Goal: Task Accomplishment & Management: Use online tool/utility

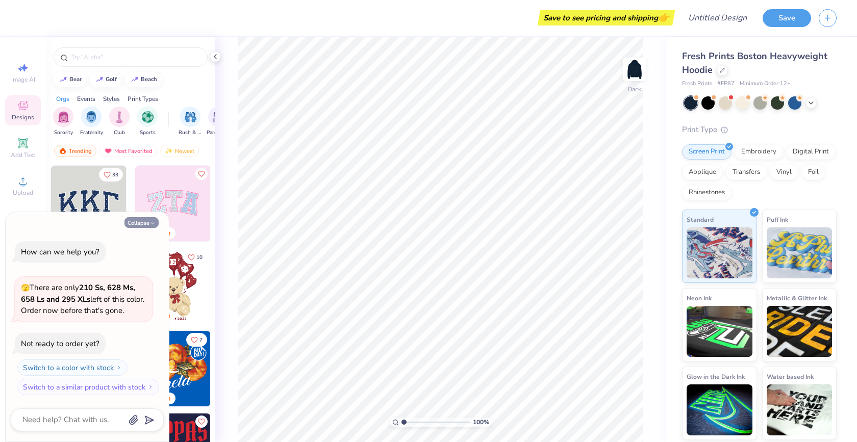
click at [145, 218] on button "Collapse" at bounding box center [141, 222] width 34 height 11
type textarea "x"
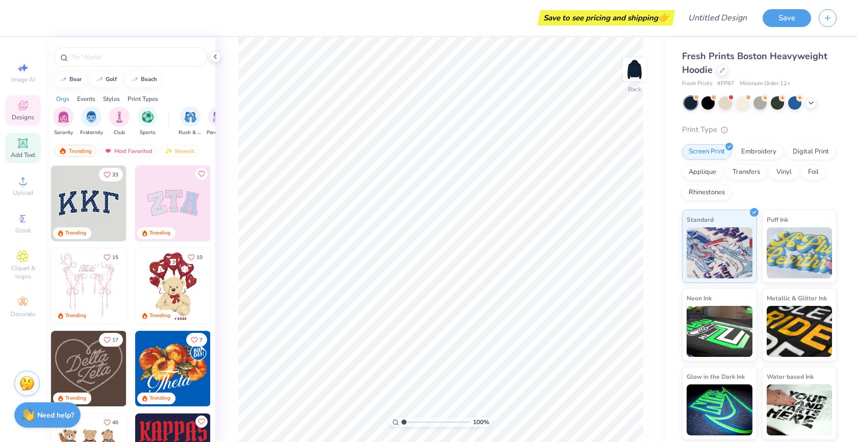
click at [18, 140] on icon at bounding box center [23, 143] width 12 height 12
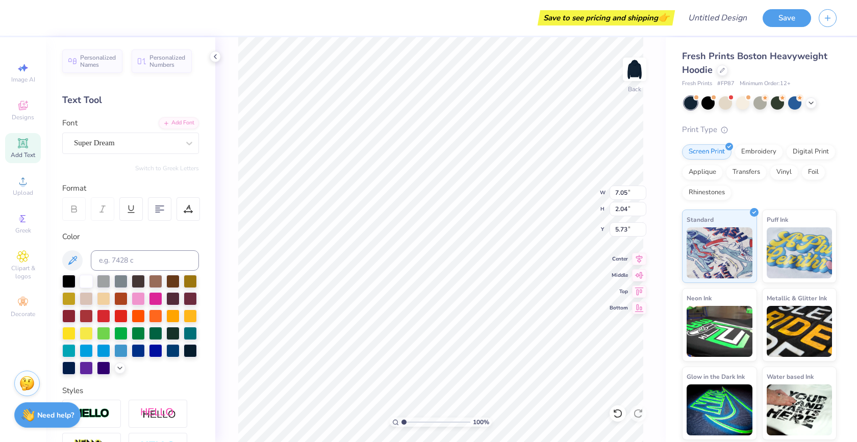
paste textarea "[GEOGRAPHIC_DATA]"
type textarea "s"
click at [27, 186] on icon at bounding box center [23, 181] width 12 height 12
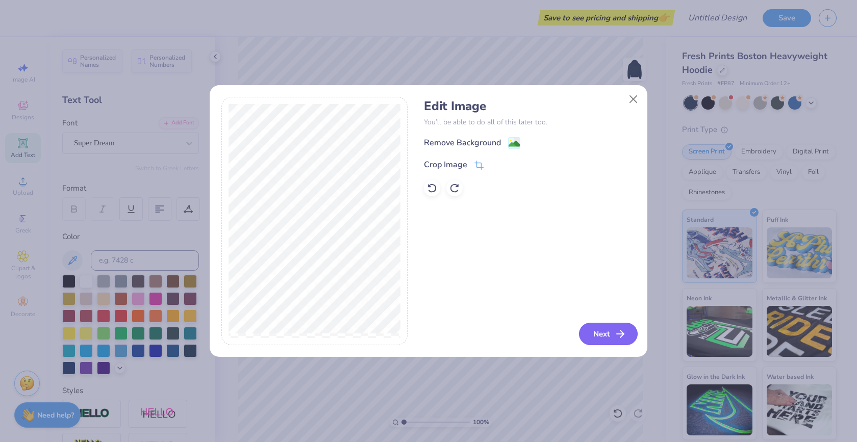
click at [602, 338] on button "Next" at bounding box center [608, 334] width 59 height 22
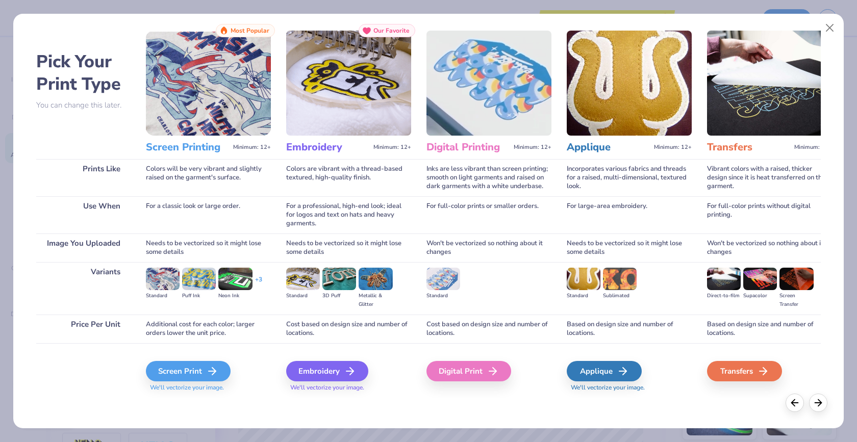
scroll to position [0, 0]
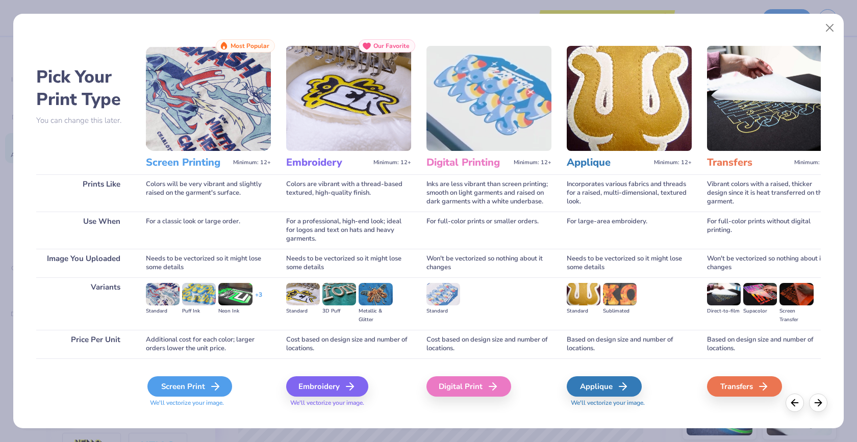
click at [196, 390] on div "Screen Print" at bounding box center [189, 386] width 85 height 20
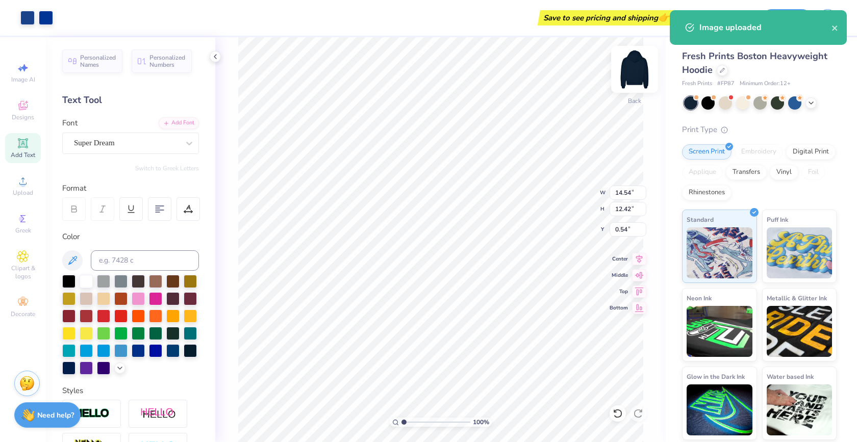
click at [630, 75] on img at bounding box center [634, 69] width 41 height 41
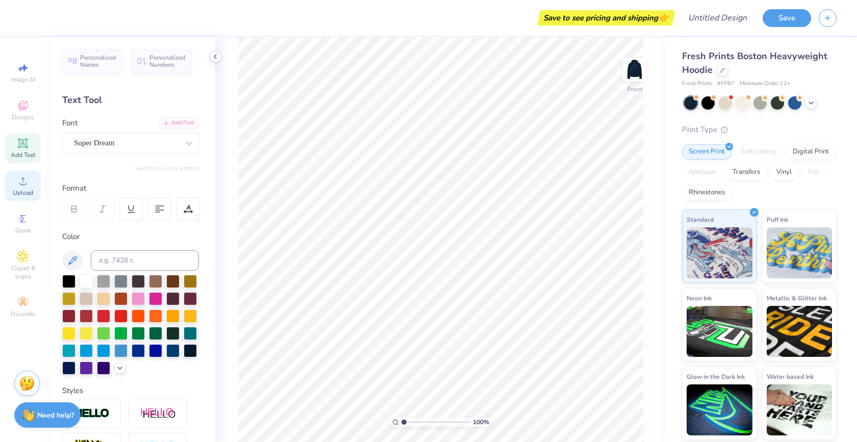
click at [13, 183] on div "Upload" at bounding box center [23, 186] width 36 height 30
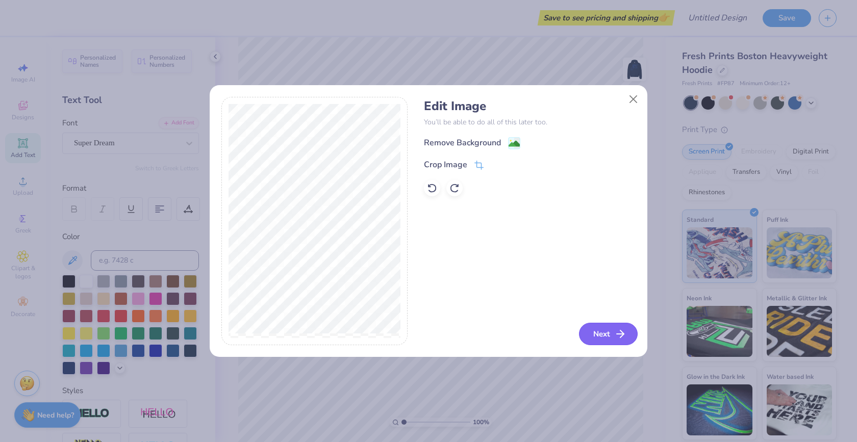
click at [603, 336] on button "Next" at bounding box center [608, 334] width 59 height 22
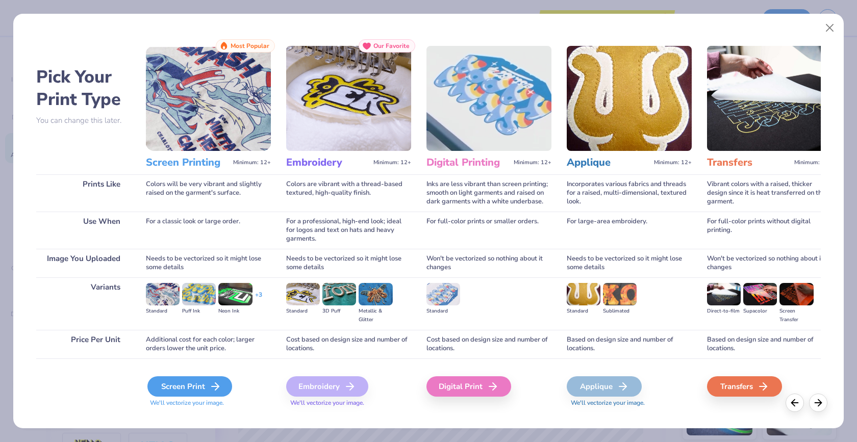
click at [209, 382] on icon at bounding box center [215, 386] width 12 height 12
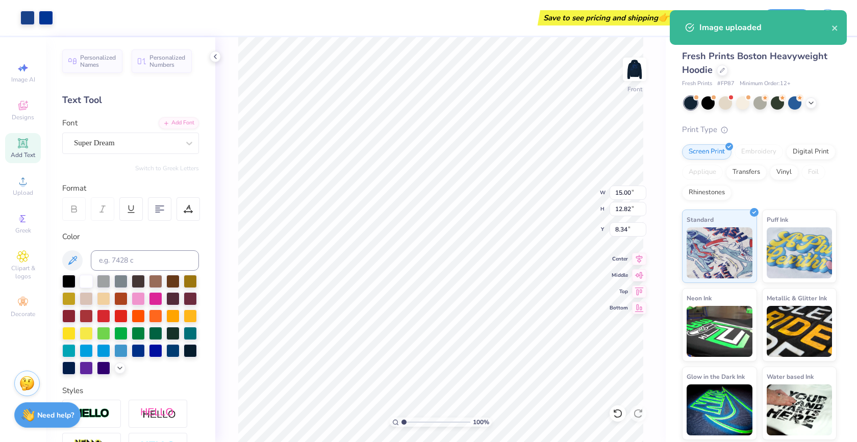
type input "6.20"
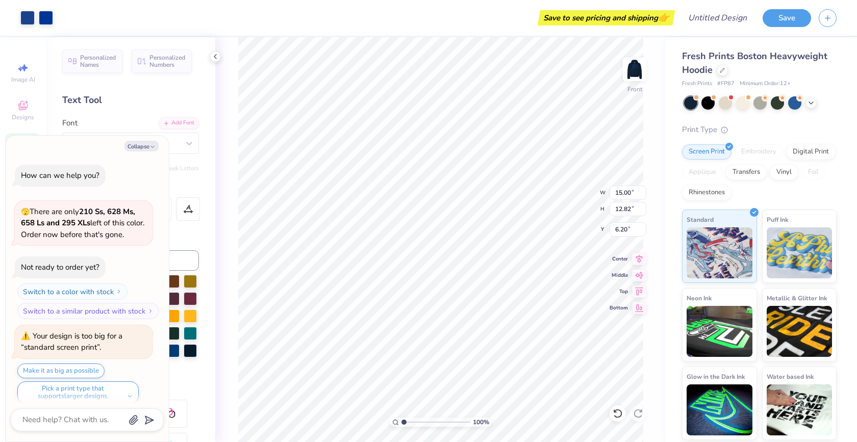
scroll to position [8, 0]
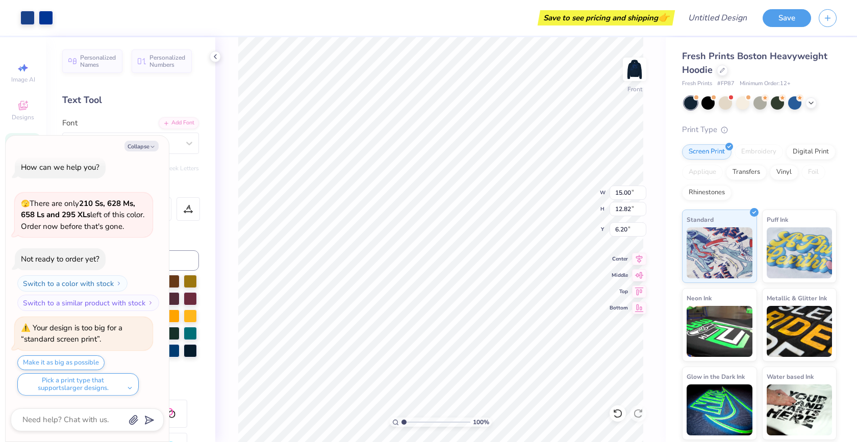
type textarea "x"
type input "6.43"
click at [153, 147] on polyline "button" at bounding box center [152, 147] width 3 height 2
type textarea "x"
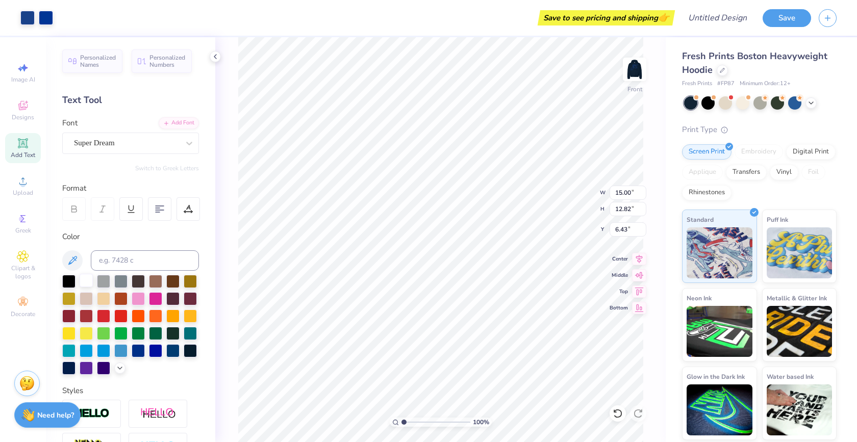
click at [86, 281] on div at bounding box center [86, 280] width 13 height 13
type input "6.60"
click at [85, 281] on div at bounding box center [86, 280] width 13 height 13
click at [80, 276] on div at bounding box center [86, 280] width 13 height 13
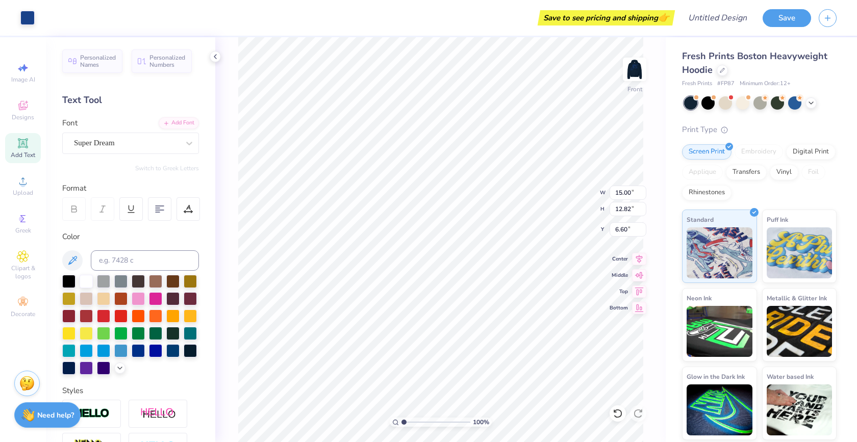
type input "1.51"
type input "1.86"
type input "13.82"
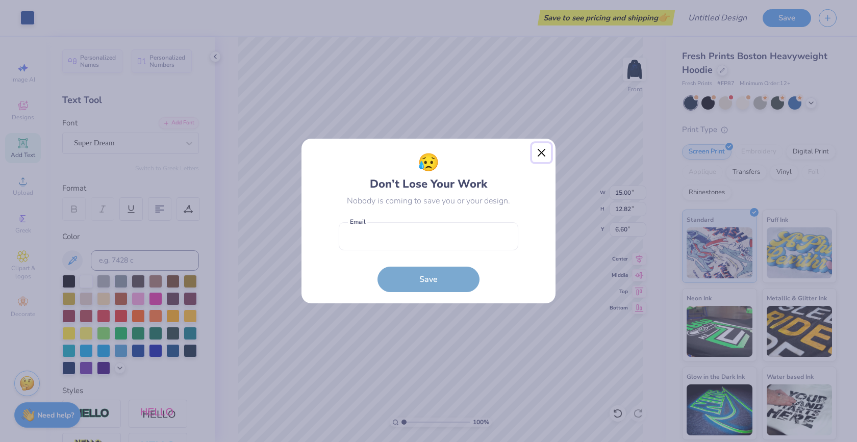
click at [543, 151] on button "Close" at bounding box center [541, 152] width 19 height 19
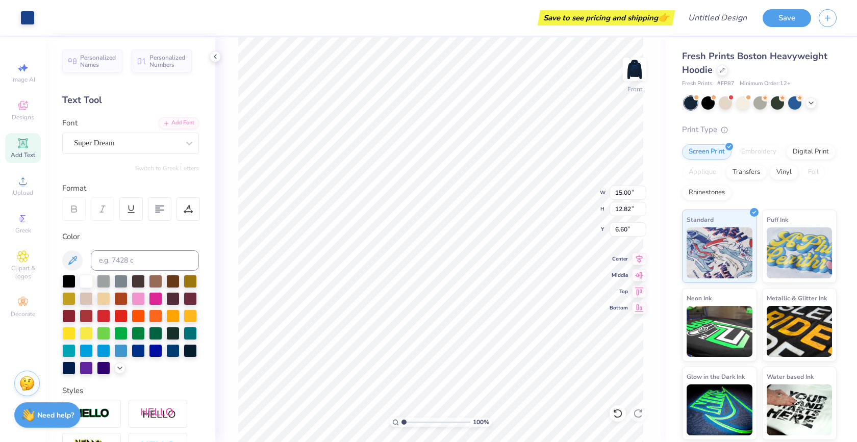
type input "0.25"
type input "0.58"
type input "14.46"
type input "15.00"
type input "12.82"
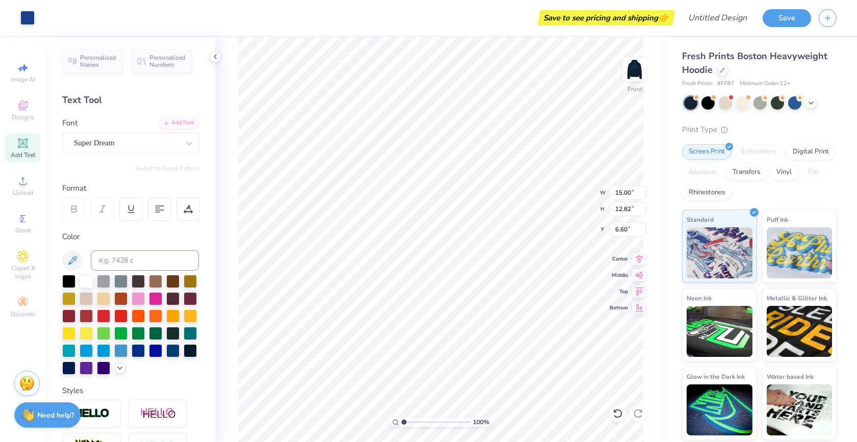
type input "6.88"
